Goal: Task Accomplishment & Management: Complete application form

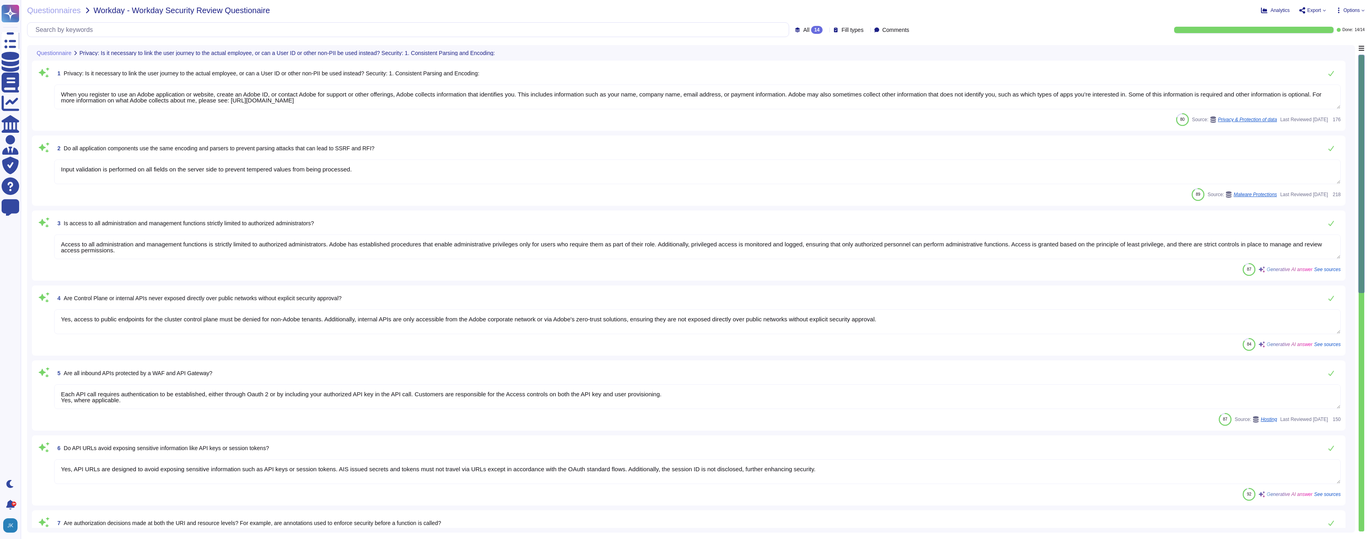
type textarea "When you register to use an Adobe application or website, create an Adobe ID, o…"
type textarea "Input validation is performed on all fields on the server side to prevent tempe…"
type textarea "Access to all administration and management functions is strictly limited to au…"
type textarea "Yes, access to public endpoints for the cluster control plane must be denied fo…"
type textarea "Each API call requires authentication to be established, either through Oauth 2…"
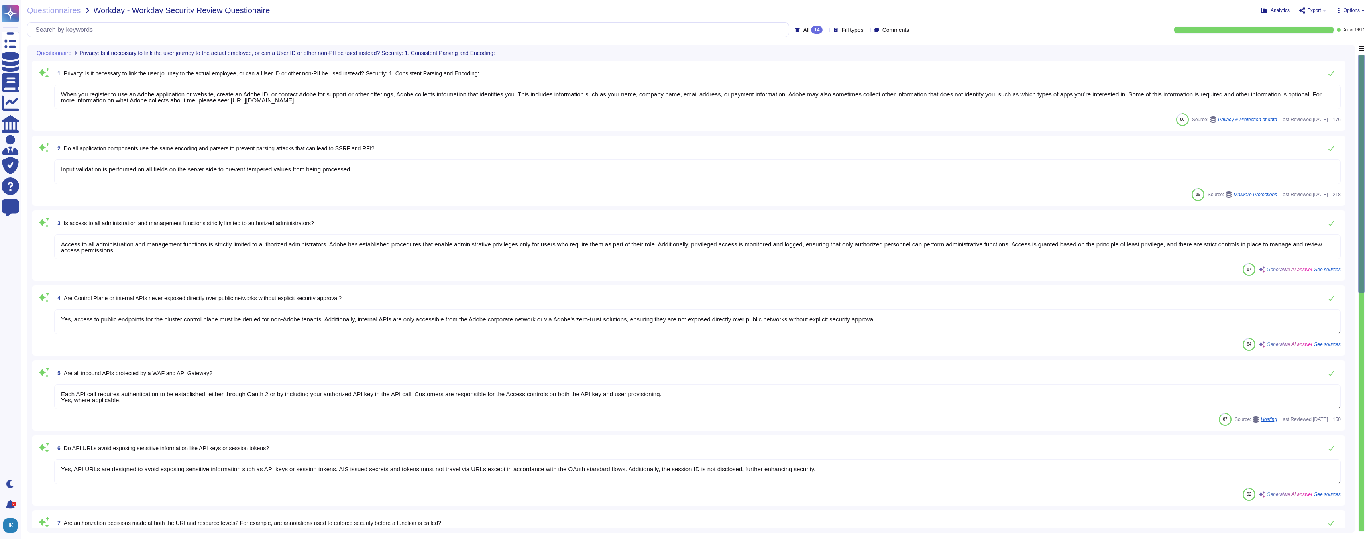
type textarea "Yes, API URLs are designed to avoid exposing sensitive information such as API …"
type textarea "To maintain the security of your applications and users, all requests to the se…"
type textarea "Yes"
type textarea "Adobe integrates with any [PERSON_NAME] 2.0-compliant identity provider for aut…"
